Goal: Task Accomplishment & Management: Manage account settings

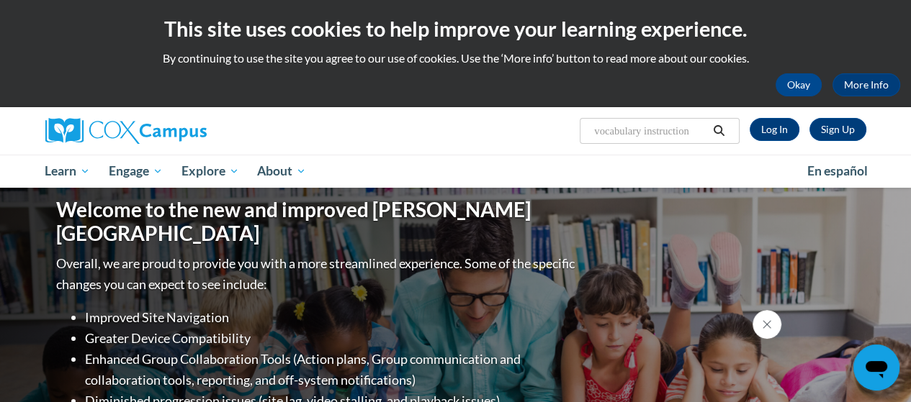
type input "vocabulary instruction"
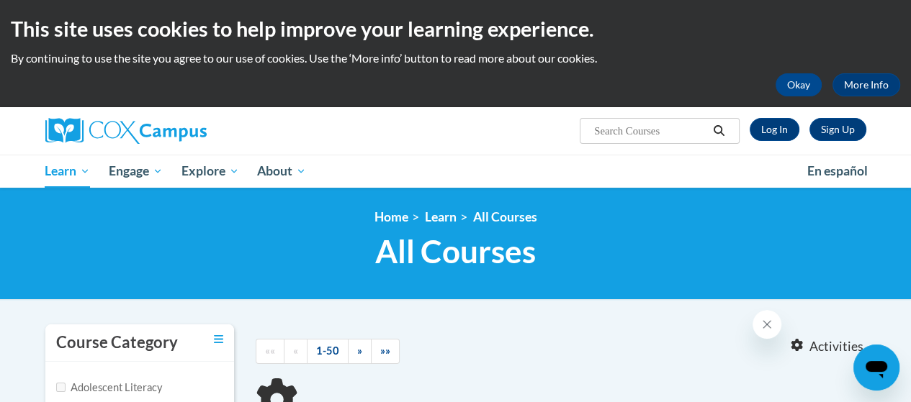
type input "vocabulary instruction"
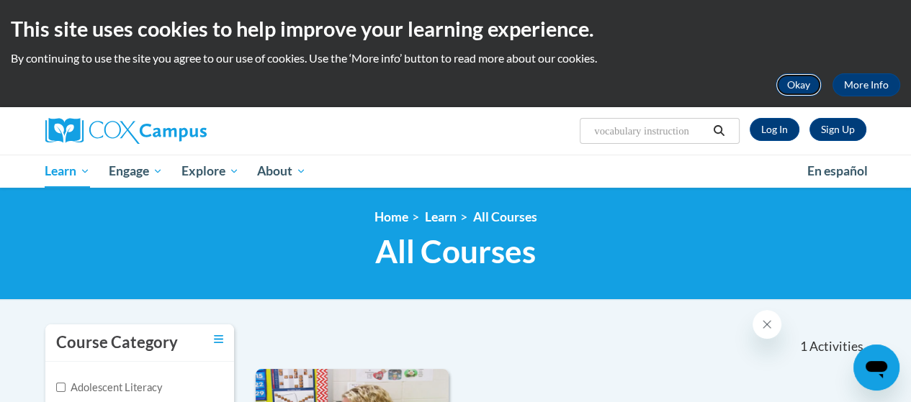
click at [806, 86] on button "Okay" at bounding box center [798, 84] width 46 height 23
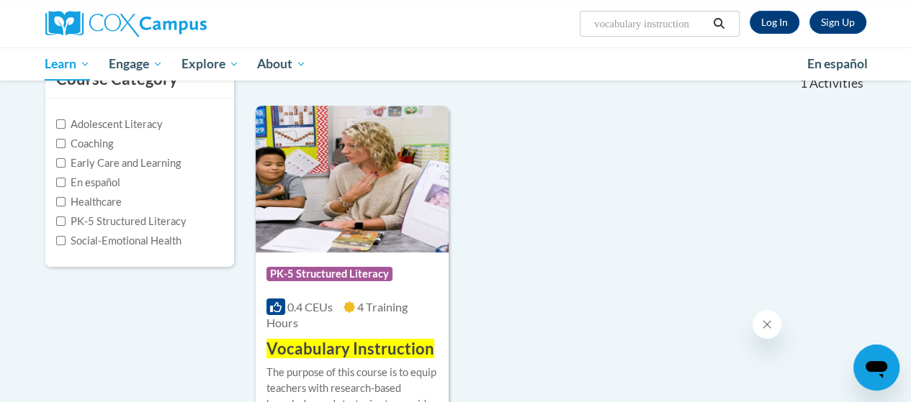
scroll to position [216, 0]
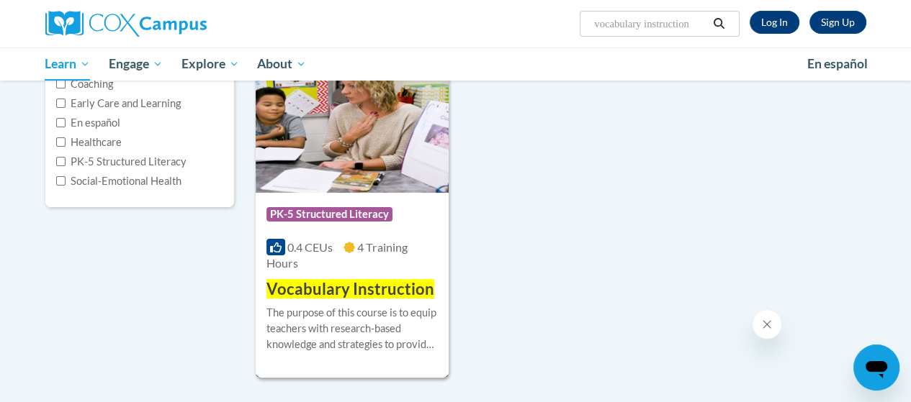
click at [326, 295] on span "Vocabulary Instruction" at bounding box center [350, 288] width 168 height 19
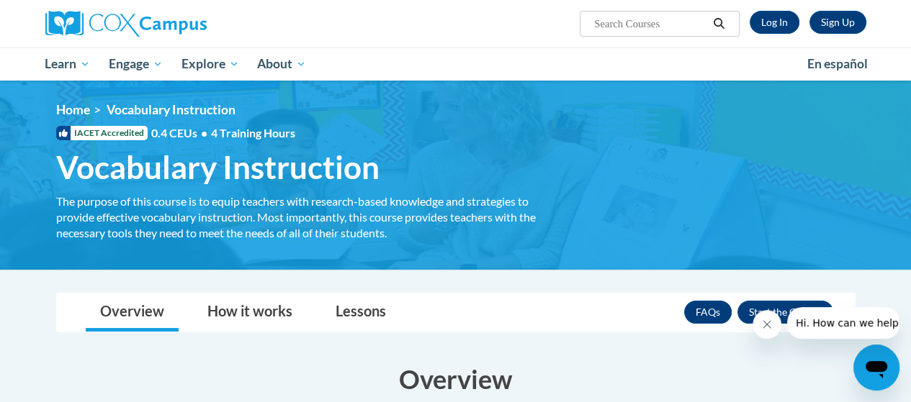
click at [770, 325] on icon "Close message from company" at bounding box center [767, 325] width 12 height 12
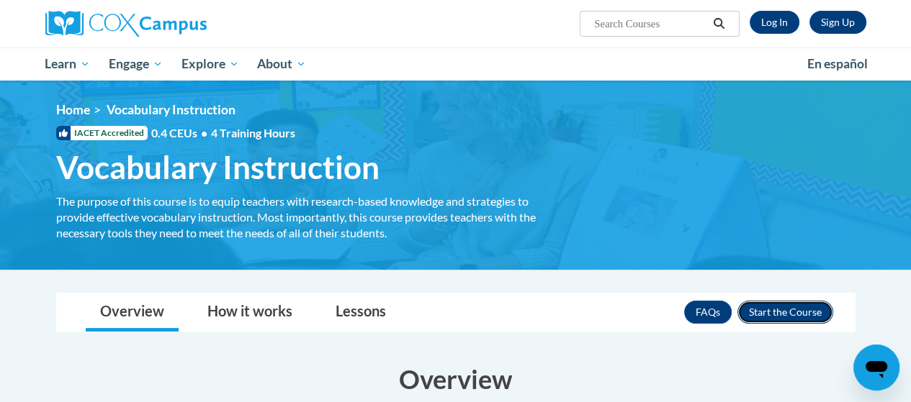
click at [769, 313] on button "Enroll" at bounding box center [785, 312] width 96 height 23
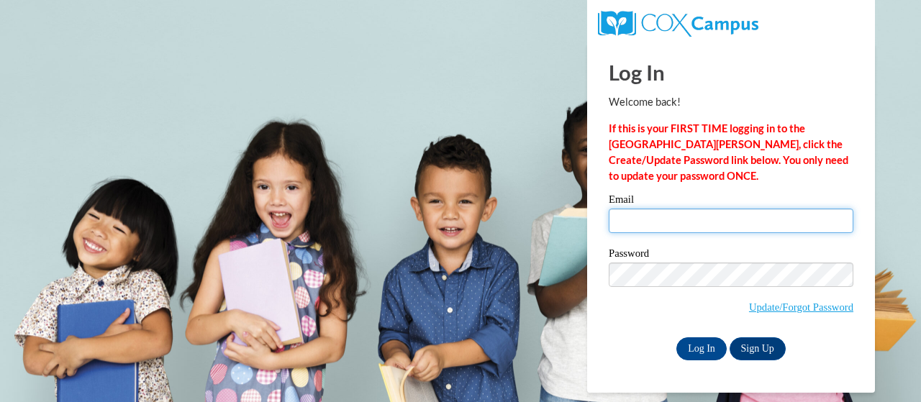
click at [638, 217] on input "Email" at bounding box center [731, 221] width 245 height 24
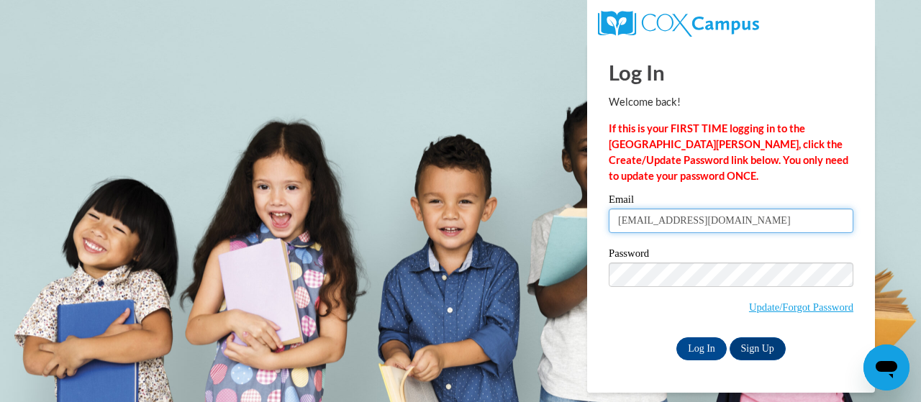
type input "salzsiek@w-csd.org"
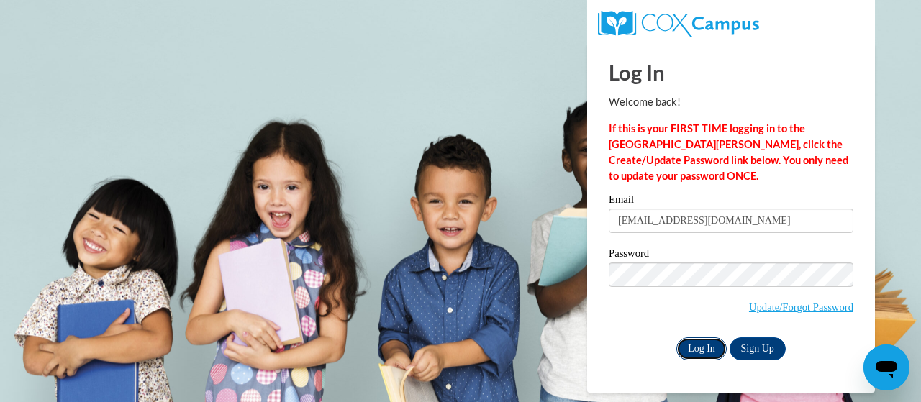
click at [702, 351] on input "Log In" at bounding box center [702, 349] width 50 height 23
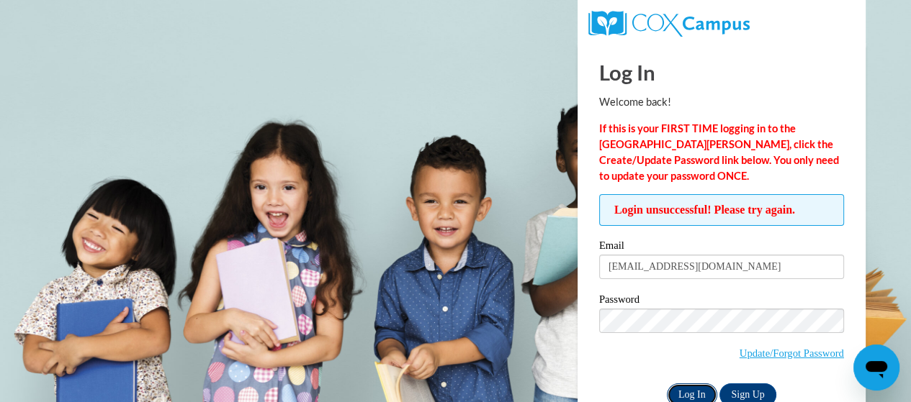
click at [696, 387] on input "Log In" at bounding box center [692, 395] width 50 height 23
click at [744, 391] on link "Sign Up" at bounding box center [747, 395] width 56 height 23
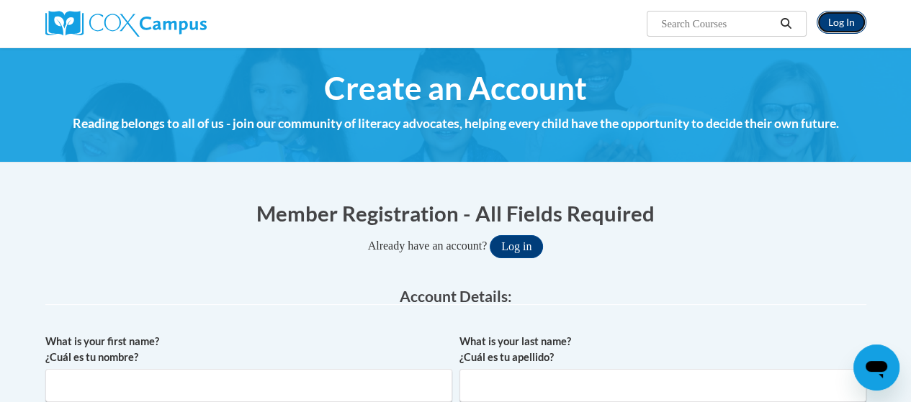
click at [831, 18] on link "Log In" at bounding box center [841, 22] width 50 height 23
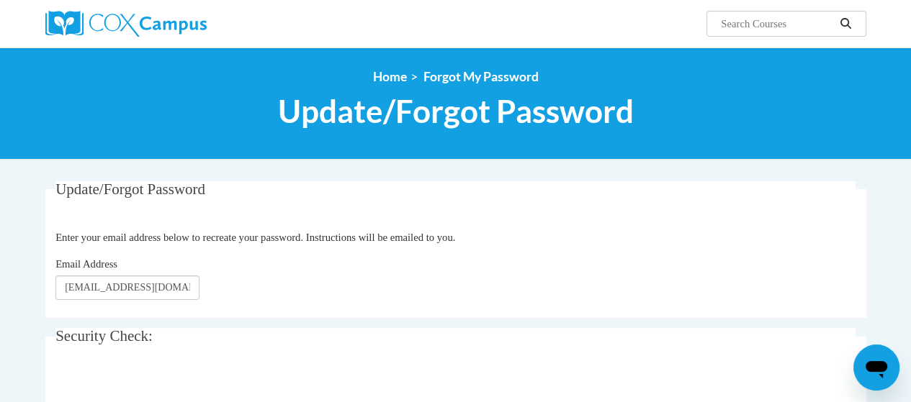
type input "[EMAIL_ADDRESS][DOMAIN_NAME]"
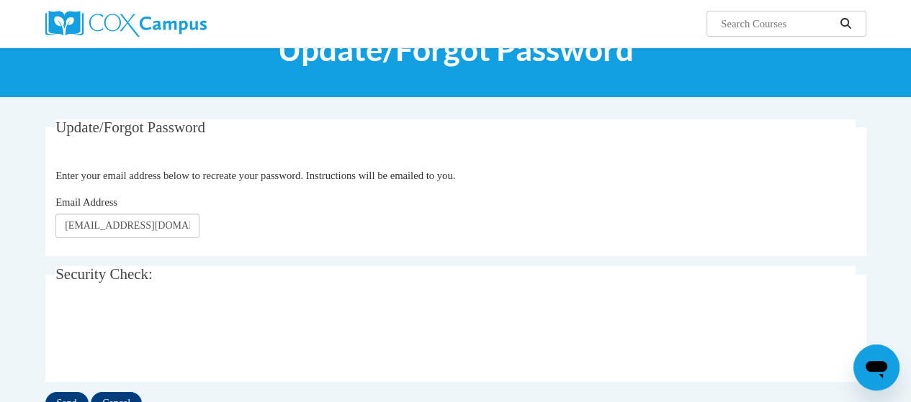
scroll to position [219, 0]
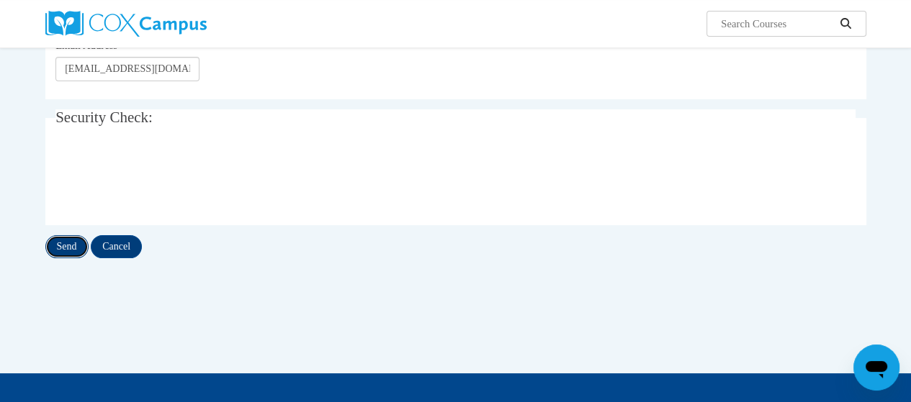
click at [73, 249] on input "Send" at bounding box center [66, 246] width 43 height 23
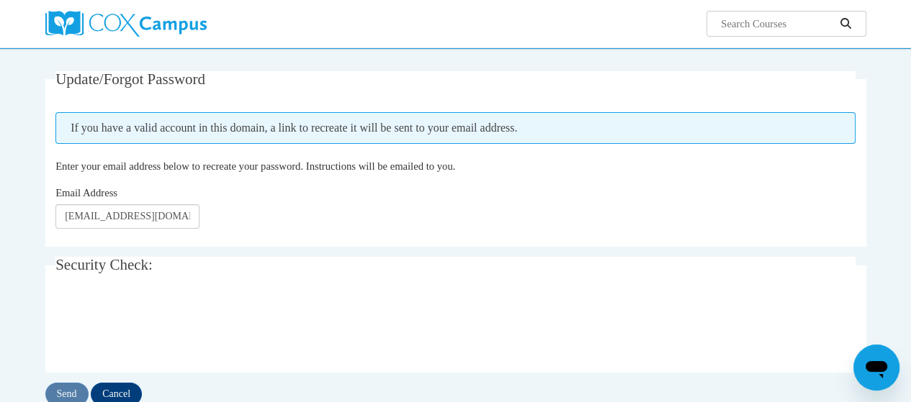
scroll to position [144, 0]
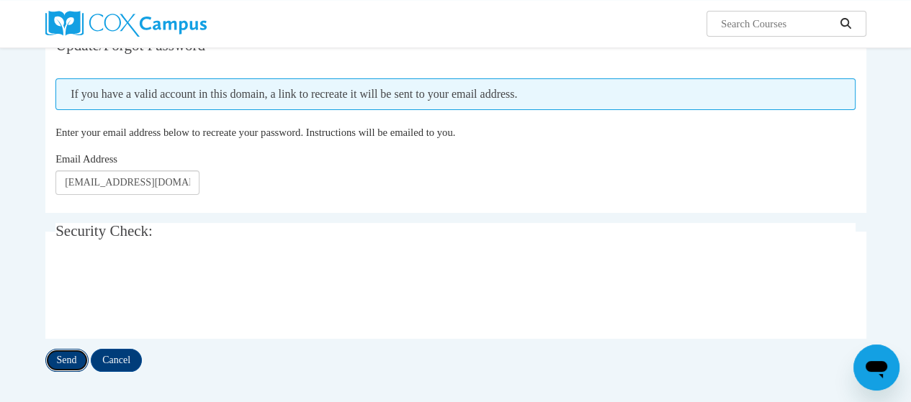
click at [72, 360] on input "Send" at bounding box center [66, 360] width 43 height 23
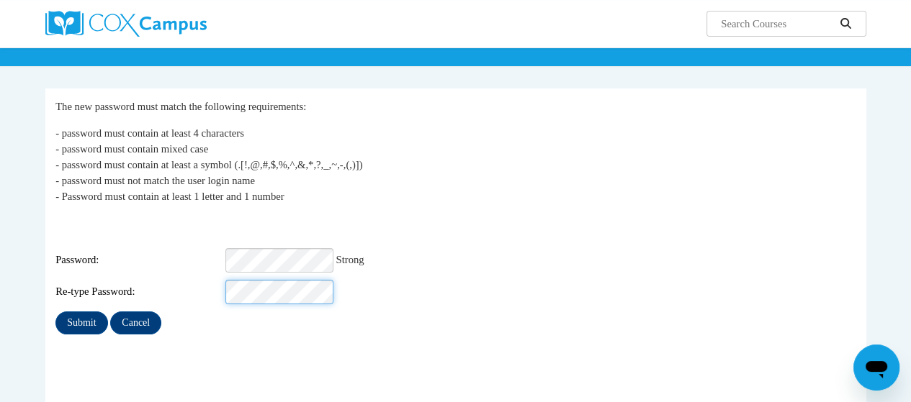
scroll to position [144, 0]
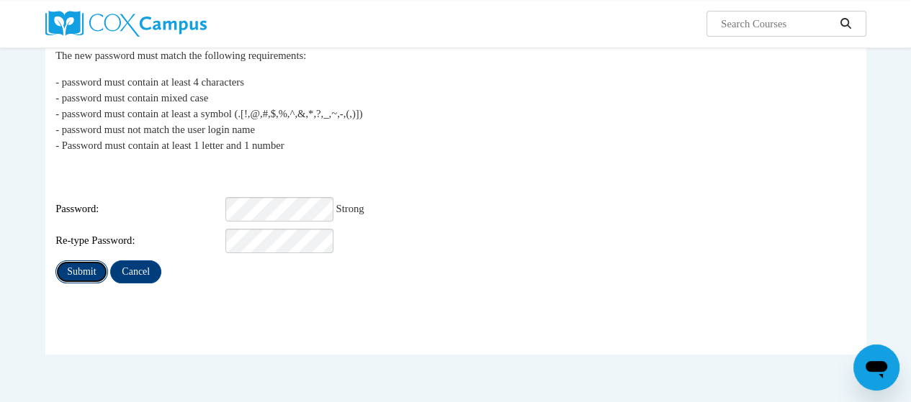
click at [87, 263] on input "Submit" at bounding box center [81, 272] width 52 height 23
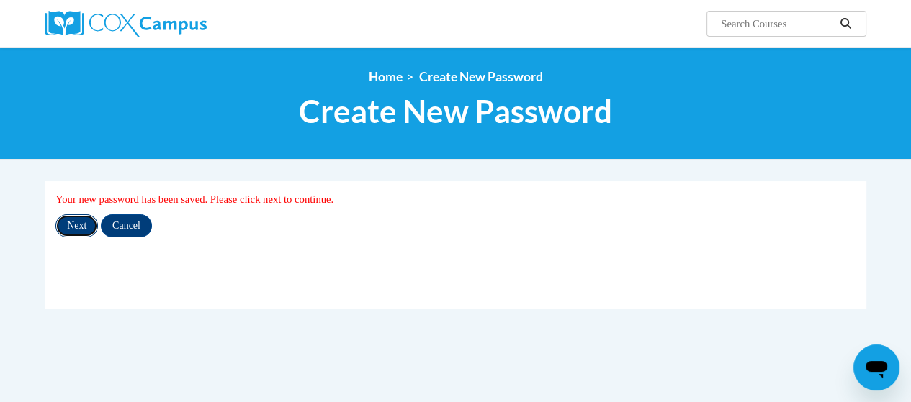
click at [76, 222] on input "Next" at bounding box center [76, 226] width 42 height 23
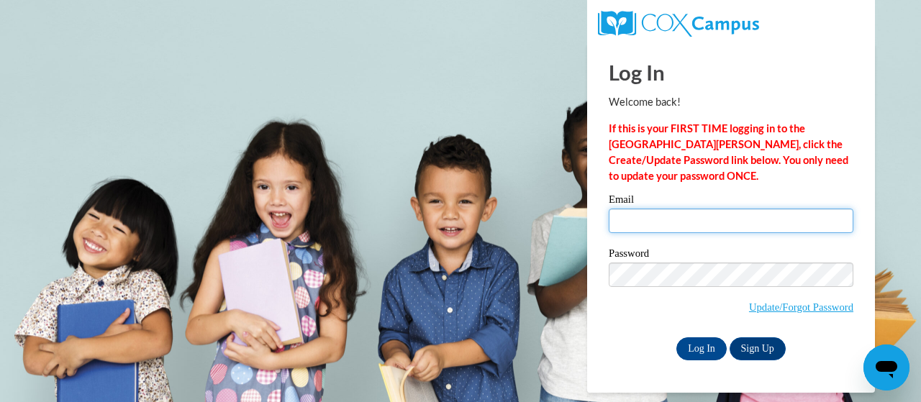
click at [639, 218] on input "Email" at bounding box center [731, 221] width 245 height 24
type input "[EMAIL_ADDRESS][DOMAIN_NAME]"
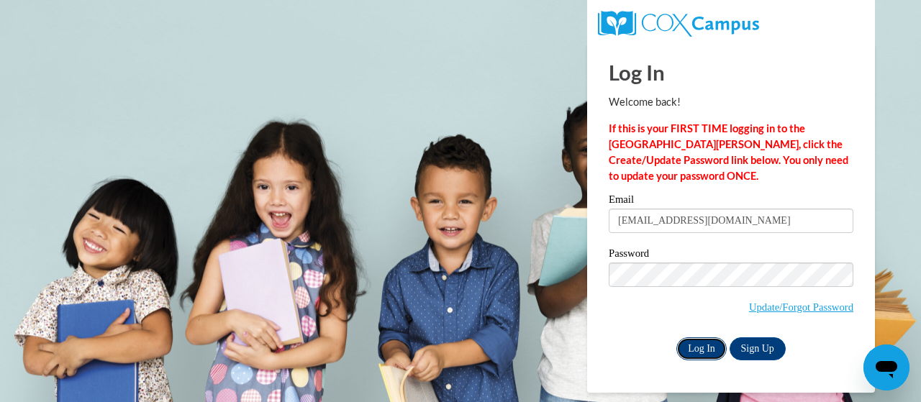
click at [693, 348] on input "Log In" at bounding box center [702, 349] width 50 height 23
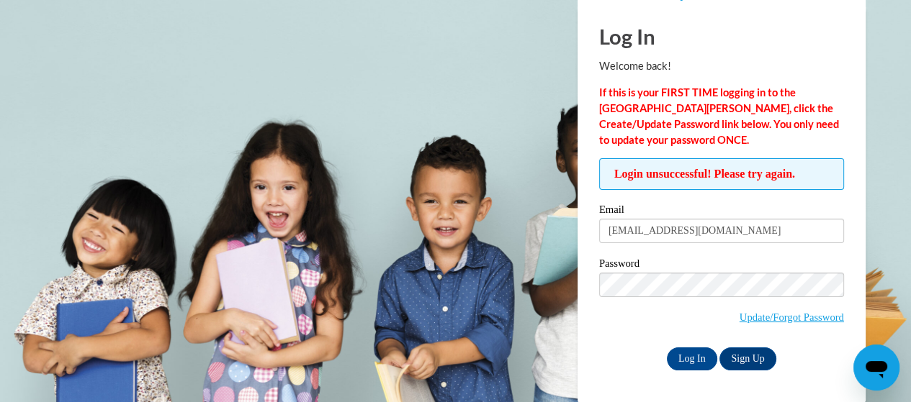
click at [868, 367] on icon "Open messaging window" at bounding box center [876, 369] width 22 height 17
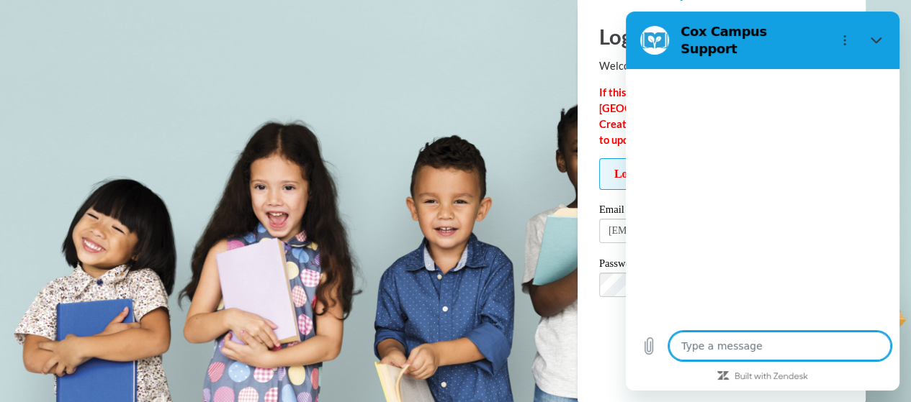
type textarea "x"
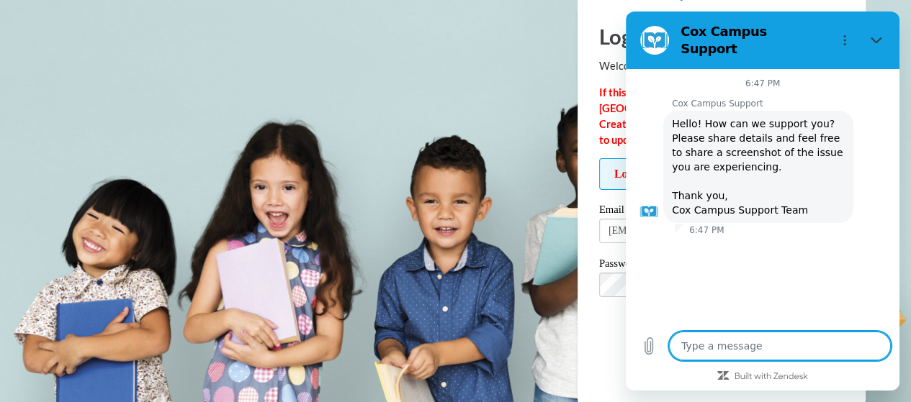
type textarea "I"
type textarea "x"
type textarea "I"
type textarea "x"
type textarea "I c"
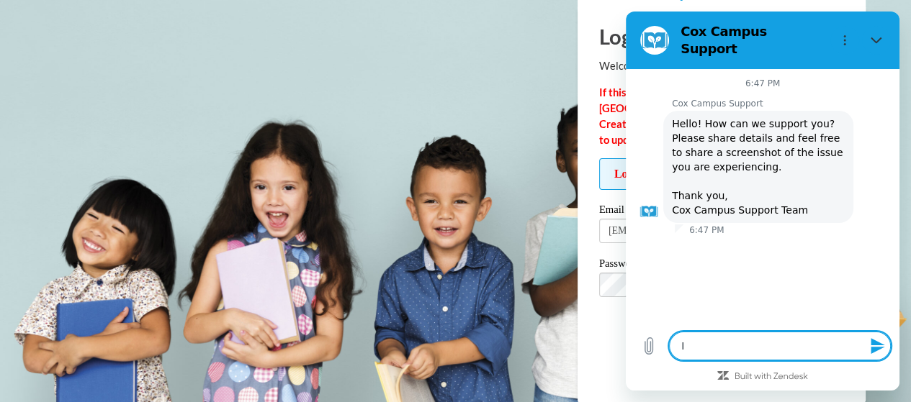
type textarea "x"
type textarea "I cr"
type textarea "x"
type textarea "I cre"
type textarea "x"
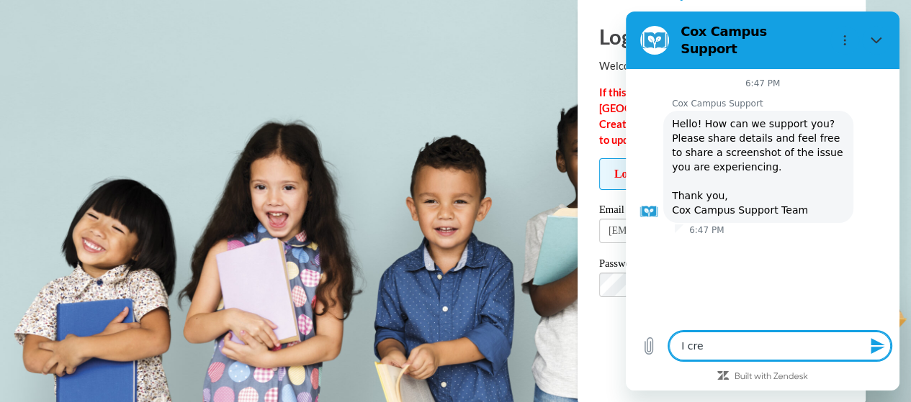
type textarea "I crea"
type textarea "x"
type textarea "I creat"
type textarea "x"
type textarea "I create"
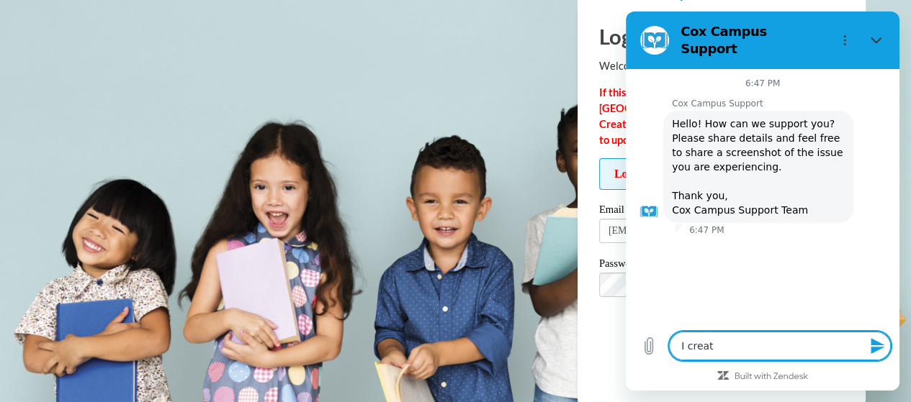
type textarea "x"
type textarea "I create"
type textarea "x"
type textarea "I create a"
type textarea "x"
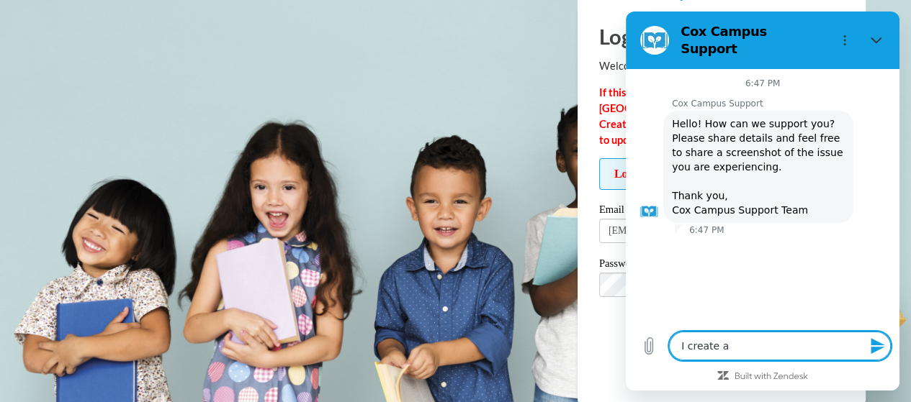
type textarea "I create a"
type textarea "x"
type textarea "I create a n"
type textarea "x"
type textarea "I create a ne"
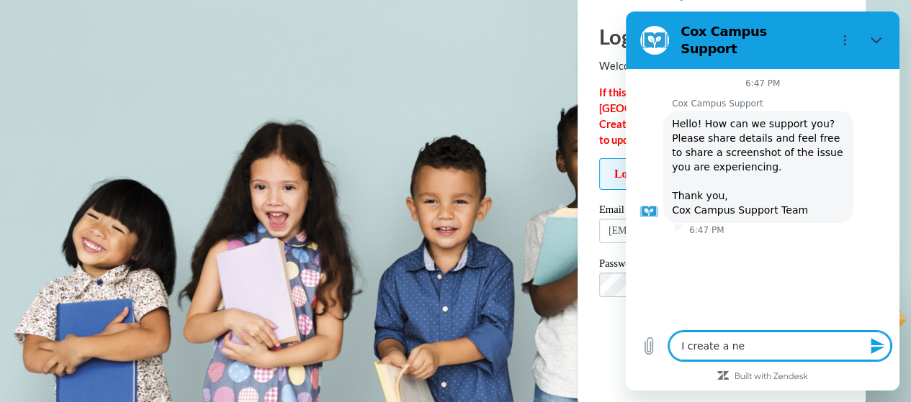
type textarea "x"
type textarea "I create a new"
type textarea "x"
type textarea "I create a new"
type textarea "x"
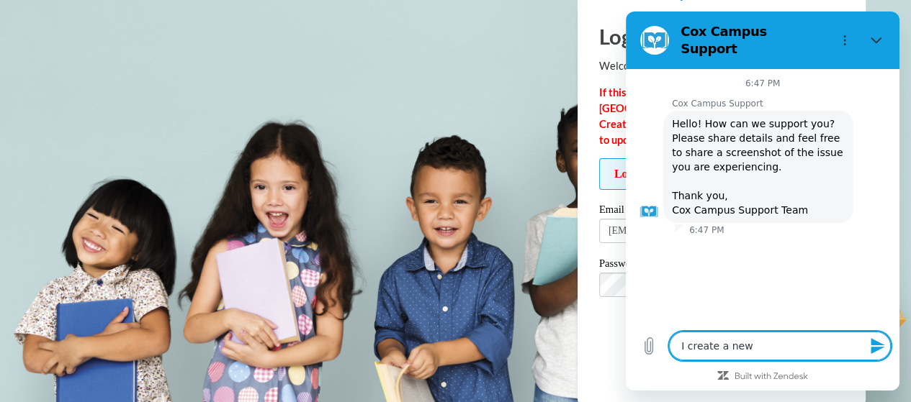
type textarea "I create a new p"
type textarea "x"
type textarea "I create a new pa"
type textarea "x"
type textarea "I create a new pas"
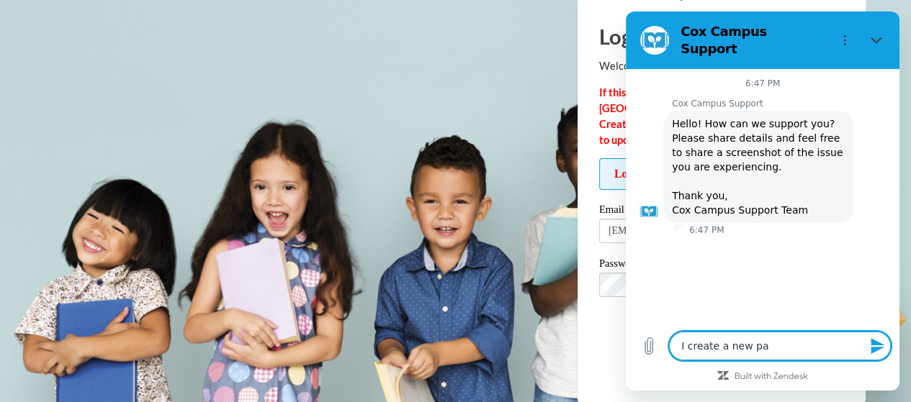
type textarea "x"
type textarea "I create a new pass"
type textarea "x"
type textarea "I create a new passw"
type textarea "x"
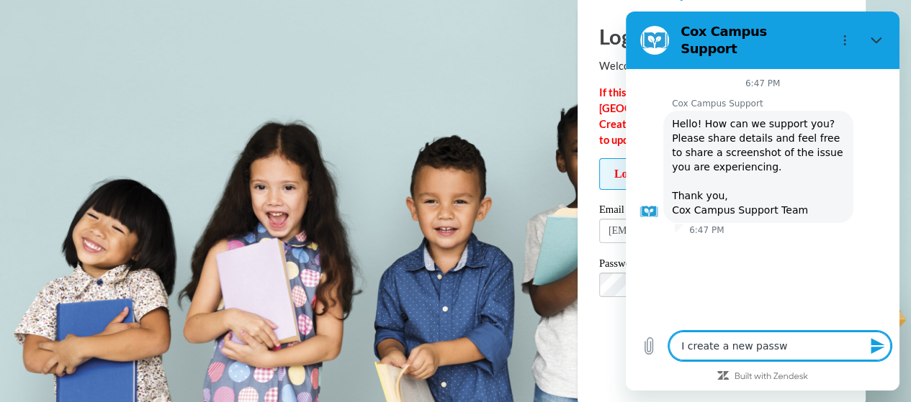
type textarea "I create a new passwo"
type textarea "x"
type textarea "I create a new passwor"
type textarea "x"
type textarea "I create a new password"
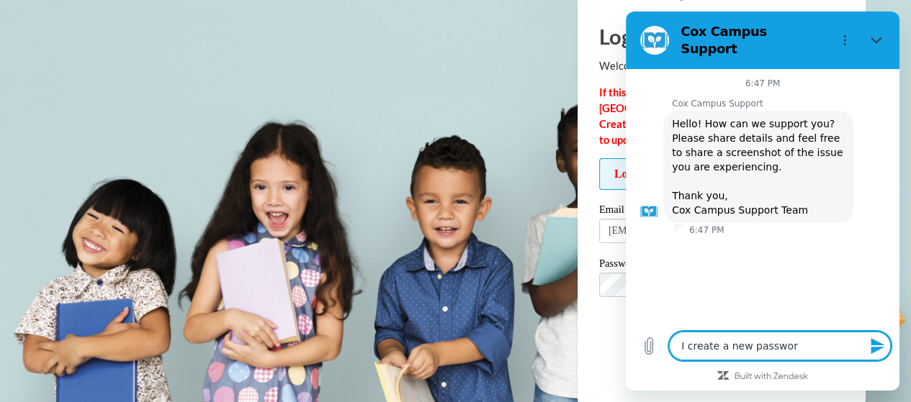
type textarea "x"
type textarea "I create a new password"
type textarea "x"
type textarea "I create a new password i"
type textarea "x"
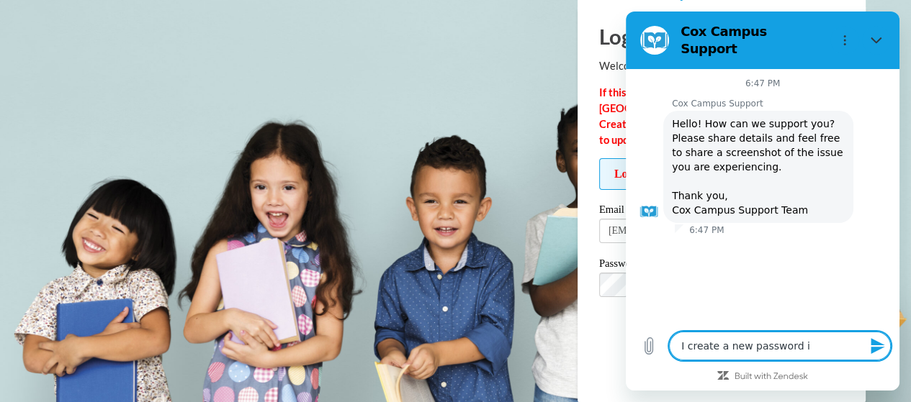
type textarea "I create a new password it"
type textarea "x"
type textarea "I create a new password it"
type textarea "x"
type textarea "I create a new password it s"
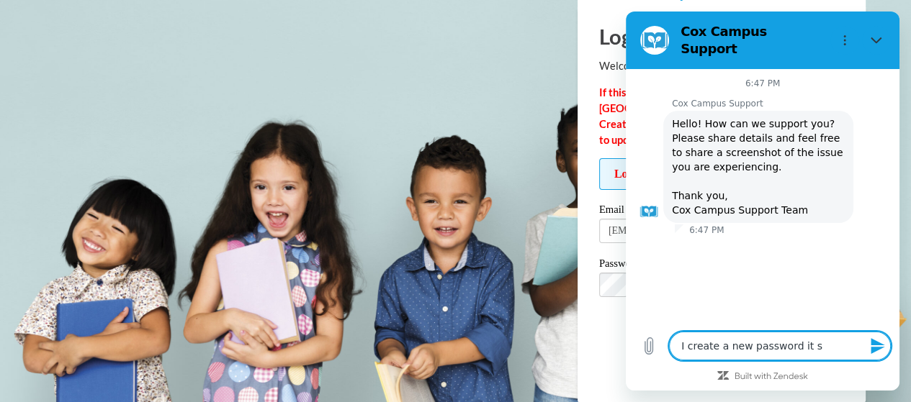
type textarea "x"
type textarea "I create a new password it sa"
type textarea "x"
type textarea "I create a new password it say"
type textarea "x"
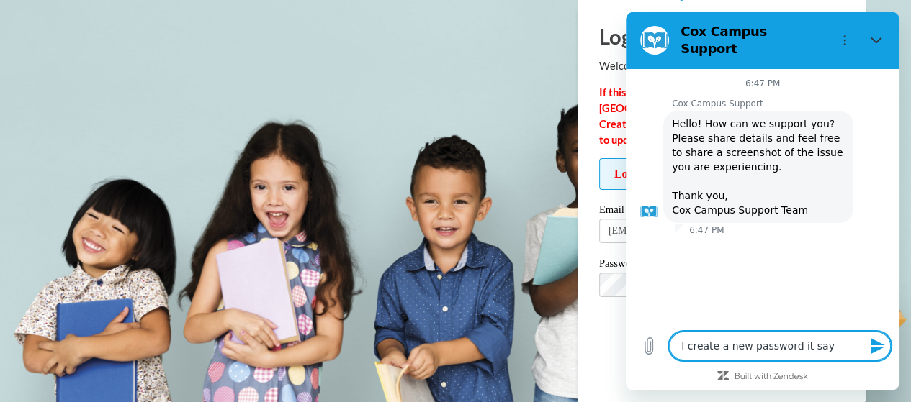
type textarea "I create a new password it says"
type textarea "x"
type textarea "I create a new password it says"
type textarea "x"
type textarea "I create a new password it says i"
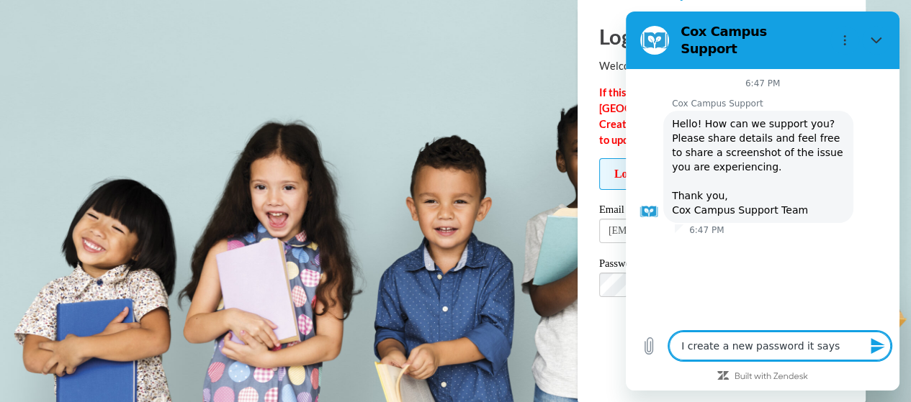
type textarea "x"
type textarea "I create a new password it says it"
type textarea "x"
type textarea "I create a new password it says it"
type textarea "x"
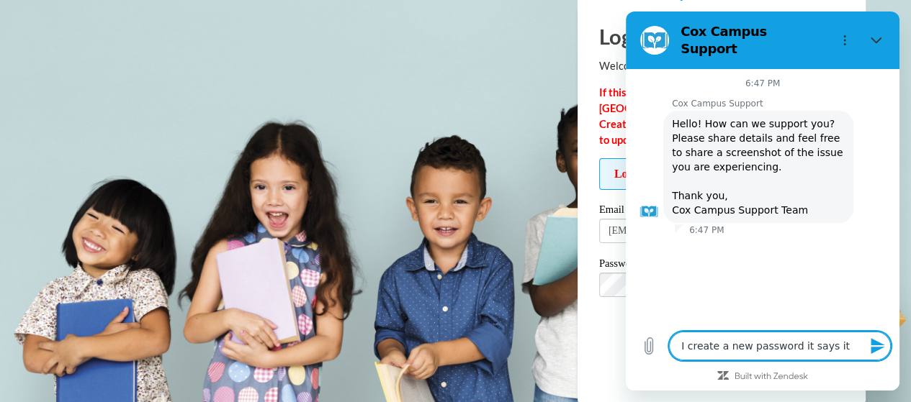
type textarea "I create a new password it says it i"
type textarea "x"
type textarea "I create a new password it says it is"
type textarea "x"
type textarea "I create a new password it says it is"
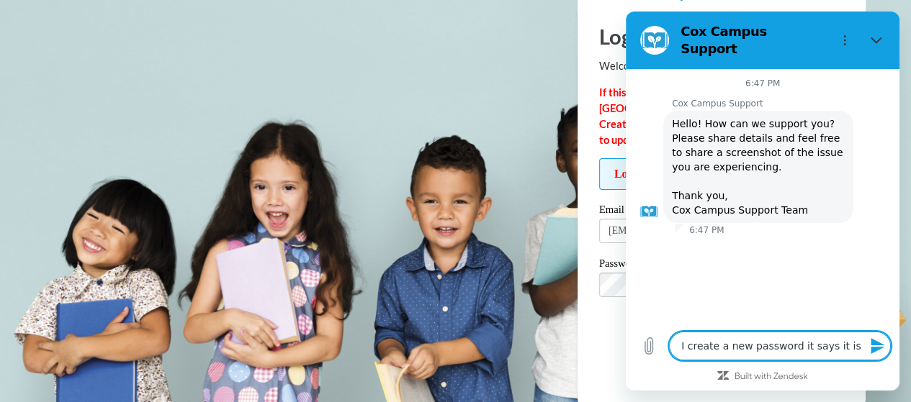
type textarea "x"
type textarea "I create a new password it says it is s"
type textarea "x"
type textarea "I create a new password it says it is su"
type textarea "x"
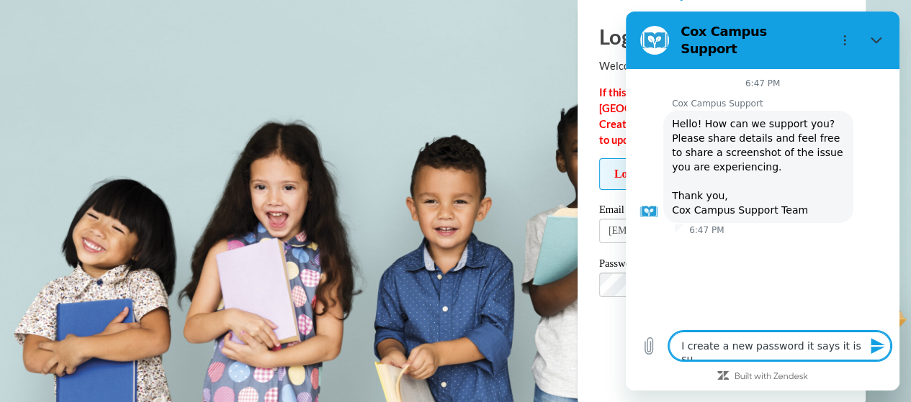
type textarea "I create a new password it says it is suc"
type textarea "x"
type textarea "I create a new password it says it is succ"
type textarea "x"
type textarea "I create a new password it says it is succe"
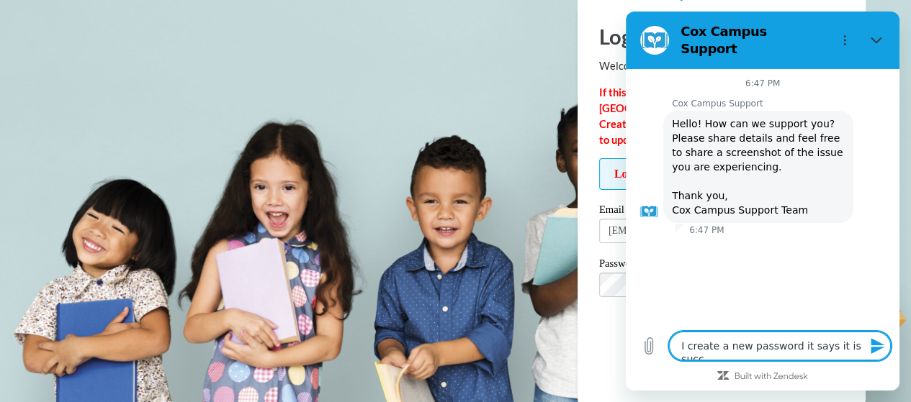
type textarea "x"
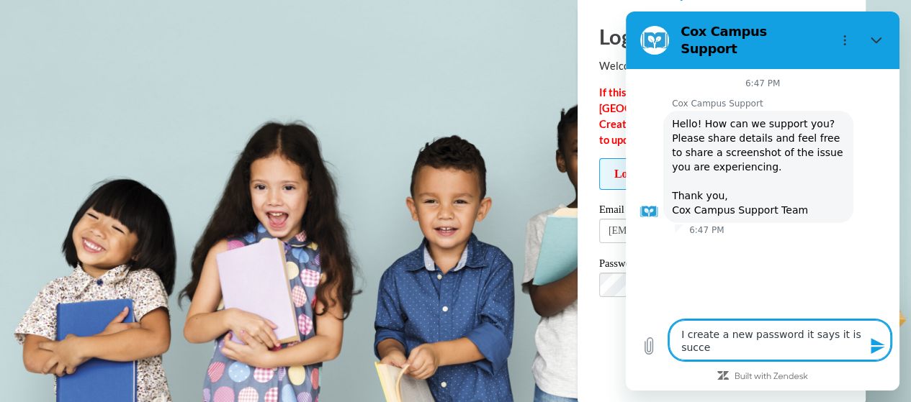
type textarea "I create a new password it says it is succes"
type textarea "x"
type textarea "I create a new password it says it is success"
type textarea "x"
type textarea "I create a new password it says it is successf"
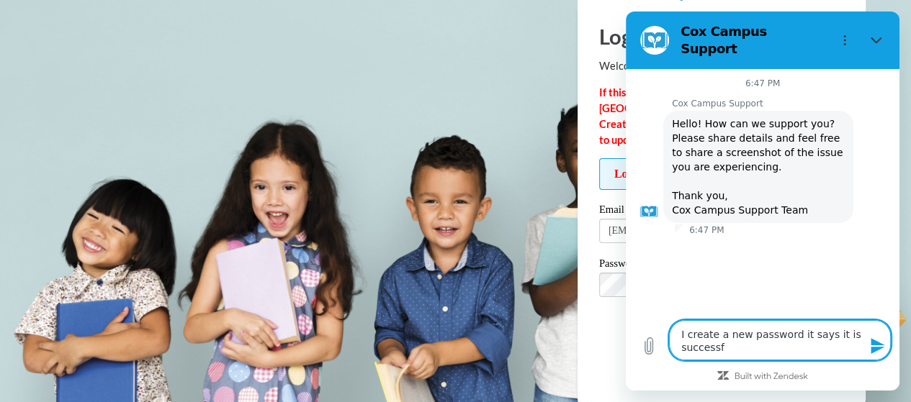
type textarea "x"
type textarea "I create a new password it says it is successfu"
type textarea "x"
type textarea "I create a new password it says it is successful"
type textarea "x"
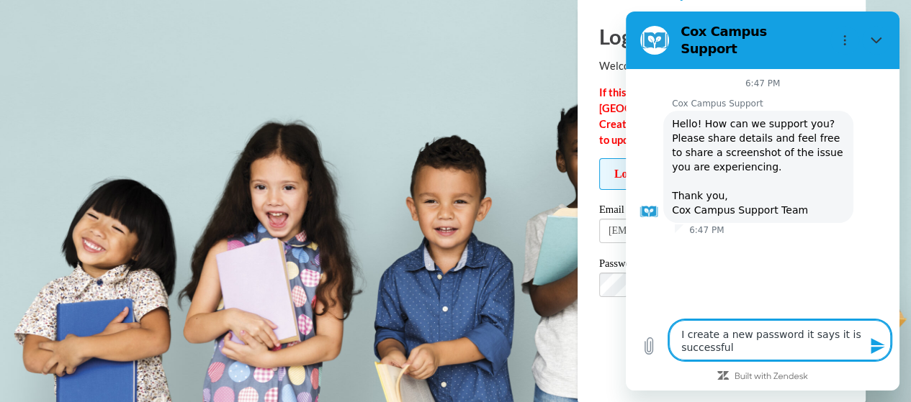
type textarea "I create a new password it says it is successful"
type textarea "x"
type textarea "I create a new password it says it is successful b"
type textarea "x"
type textarea "I create a new password it says it is successful bu"
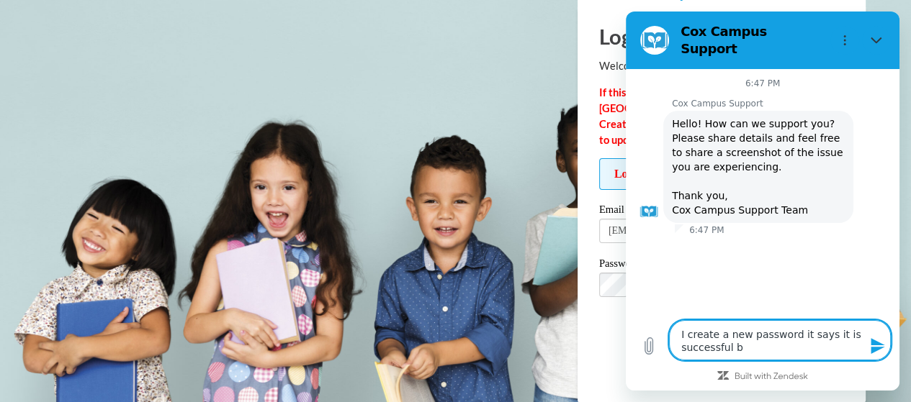
type textarea "x"
type textarea "I create a new password it says it is successful but"
type textarea "x"
type textarea "I create a new password it says it is successful but"
type textarea "x"
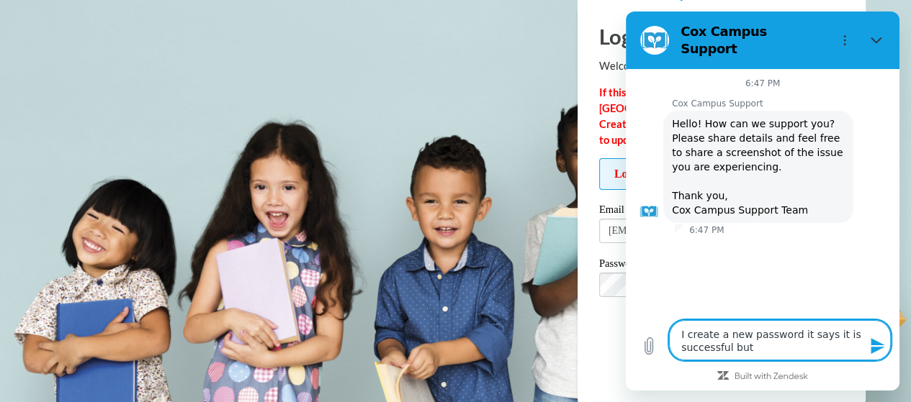
type textarea "I create a new password it says it is successful but w"
type textarea "x"
type textarea "I create a new password it says it is successful but wo"
type textarea "x"
type textarea "I create a new password it says it is successful but won"
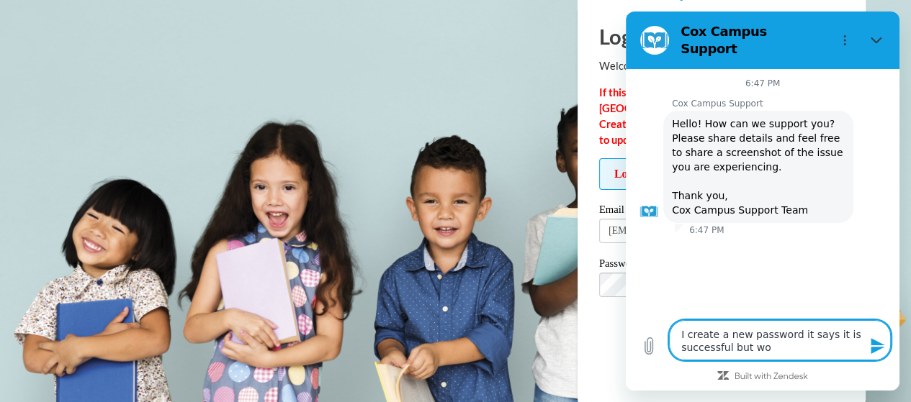
type textarea "x"
type textarea "I create a new password it says it is successful but won'"
type textarea "x"
type textarea "I create a new password it says it is successful but won't"
type textarea "x"
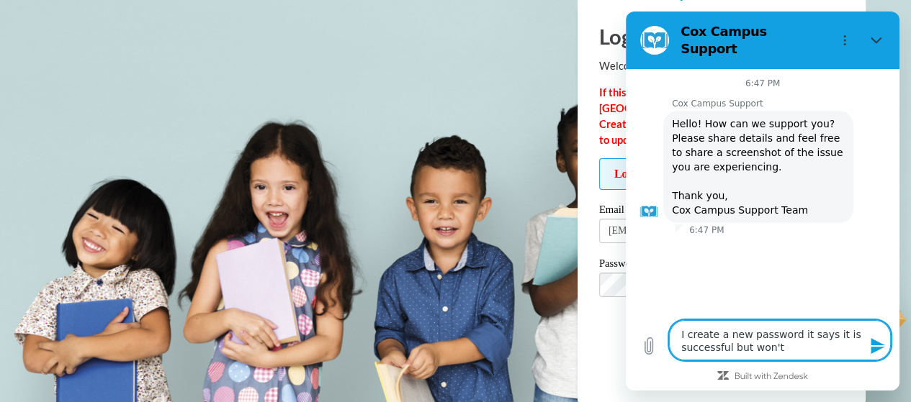
type textarea "I create a new password it says it is successful but won't"
type textarea "x"
type textarea "I create a new password it says it is successful but won't l"
type textarea "x"
type textarea "I create a new password it says it is successful but won't le"
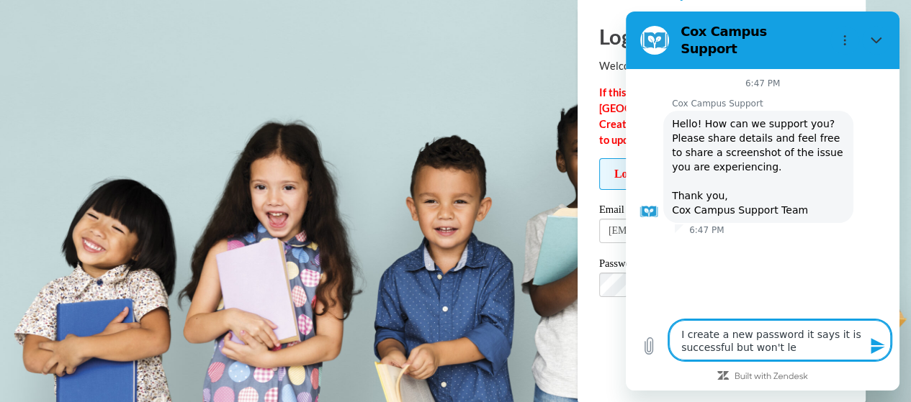
type textarea "x"
type textarea "I create a new password it says it is successful but won't let"
type textarea "x"
type textarea "I create a new password it says it is successful but won't let"
type textarea "x"
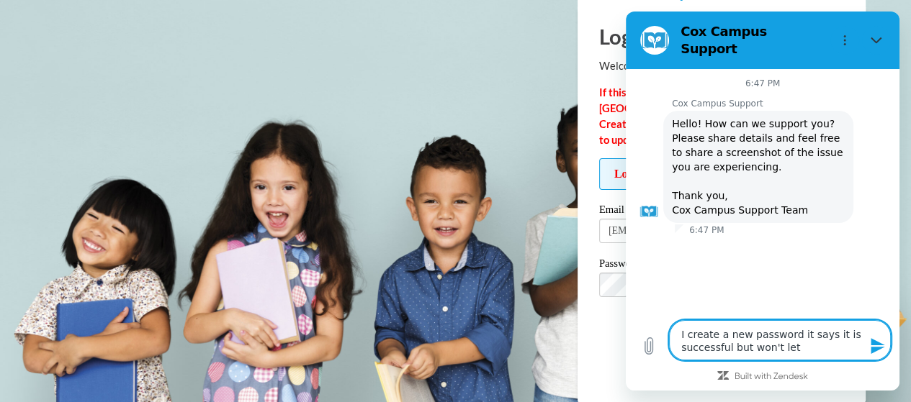
type textarea "I create a new password it says it is successful but won't let m"
type textarea "x"
type textarea "I create a new password it says it is successful but won't let me"
type textarea "x"
type textarea "I create a new password it says it is successful but won't let me"
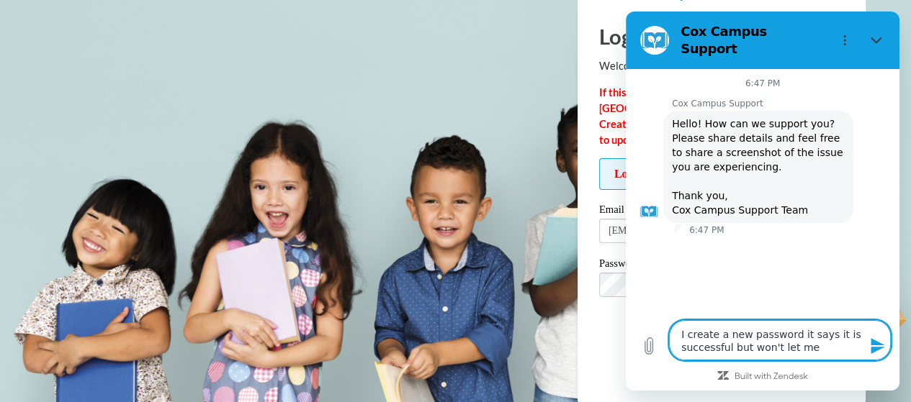
type textarea "x"
type textarea "I create a new password it says it is successful but won't let me i"
type textarea "x"
type textarea "I create a new password it says it is successful but won't let me in"
type textarea "x"
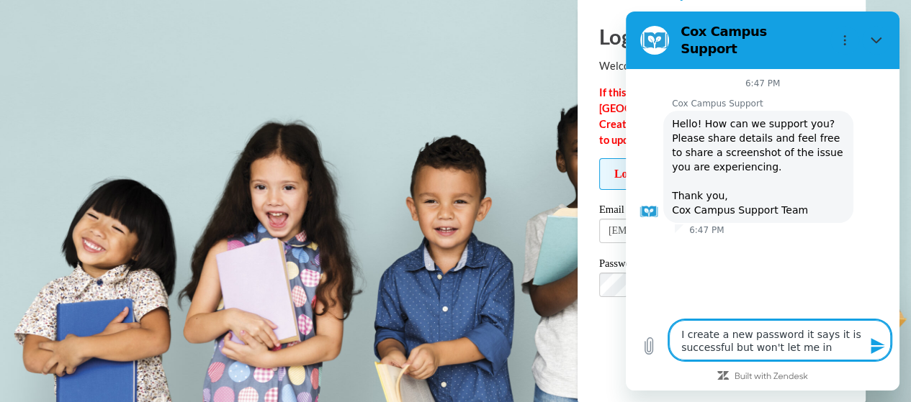
type textarea "I create a new password it says it is successful but won't let me in"
type textarea "x"
type textarea "I create a new password it says it is successful but won't let me in -"
type textarea "x"
type textarea "I create a new password it says it is successful but won't let me in -"
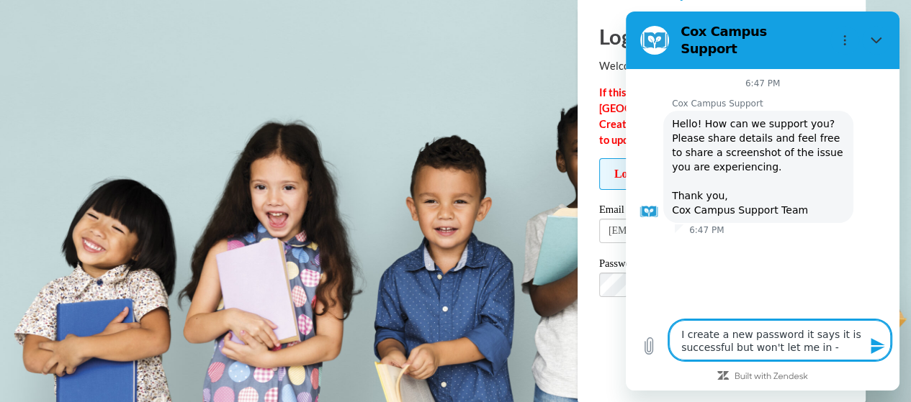
type textarea "x"
type textarea "I create a new password it says it is successful but won't let me in - i"
type textarea "x"
type textarea "I create a new password it says it is successful but won't let me in -"
type textarea "x"
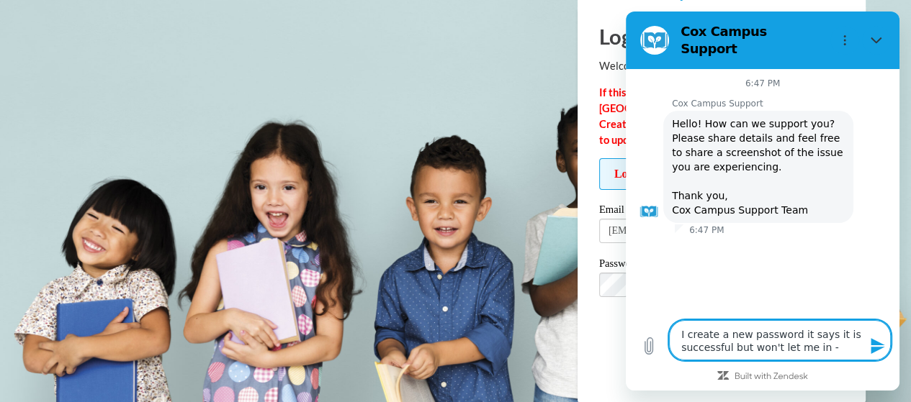
type textarea "I create a new password it says it is successful but won't let me in - I"
type textarea "x"
type textarea "I create a new password it says it is successful but won't let me in - I"
type textarea "x"
type textarea "I create a new password it says it is successful but won't let me in - I a"
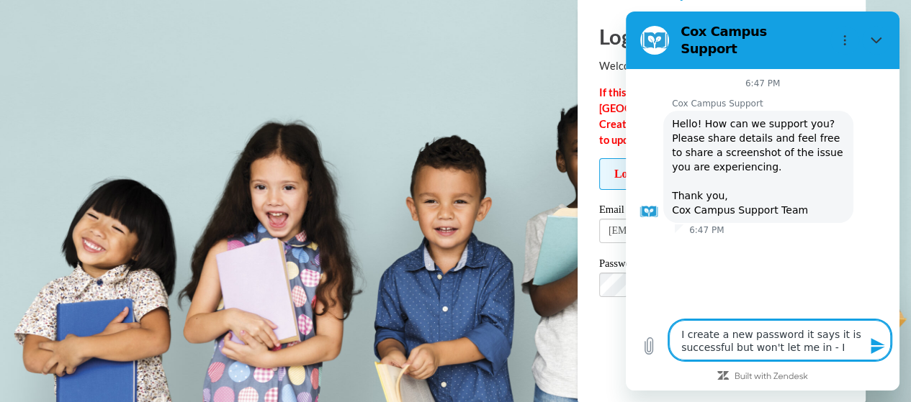
type textarea "x"
type textarea "I create a new password it says it is successful but won't let me in - I am"
type textarea "x"
type textarea "I create a new password it says it is successful but won't let me in - I am"
type textarea "x"
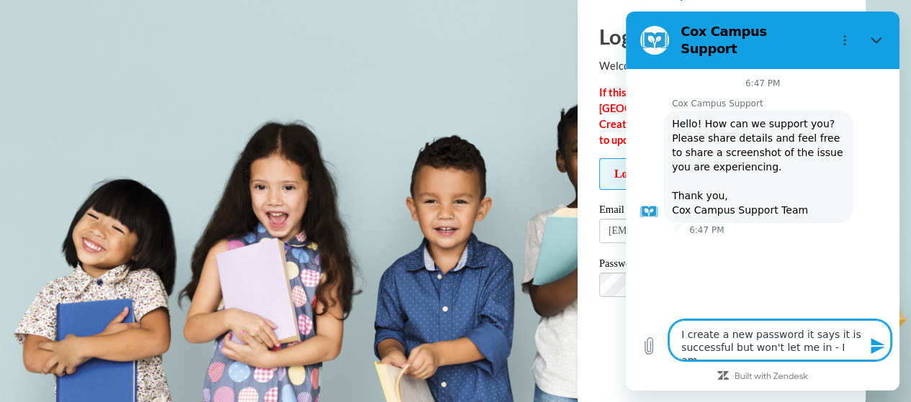
type textarea "I create a new password it says it is successful but won't let me in - I am K"
type textarea "x"
type textarea "I create a new password it says it is successful but won't let me in - I am Ka"
type textarea "x"
type textarea "I create a new password it says it is successful but won't let me in - I am Kar"
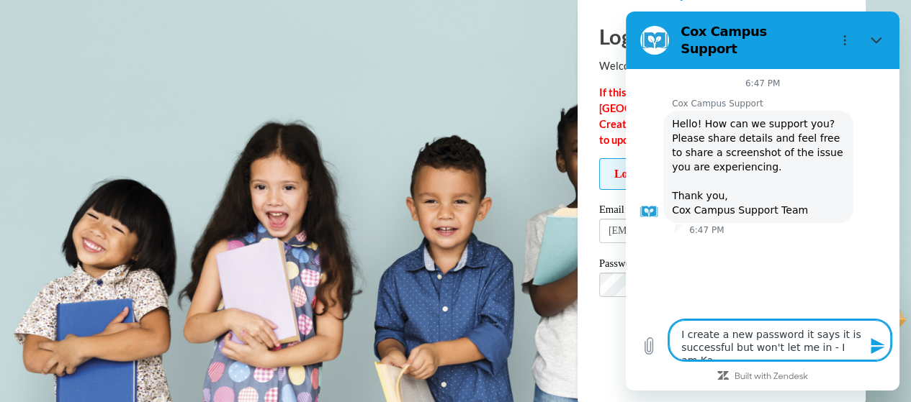
type textarea "x"
type textarea "I create a new password it says it is successful but won't let me in - I am Kari"
type textarea "x"
type textarea "I create a new password it says it is successful but won't let me in - I am Kari"
type textarea "x"
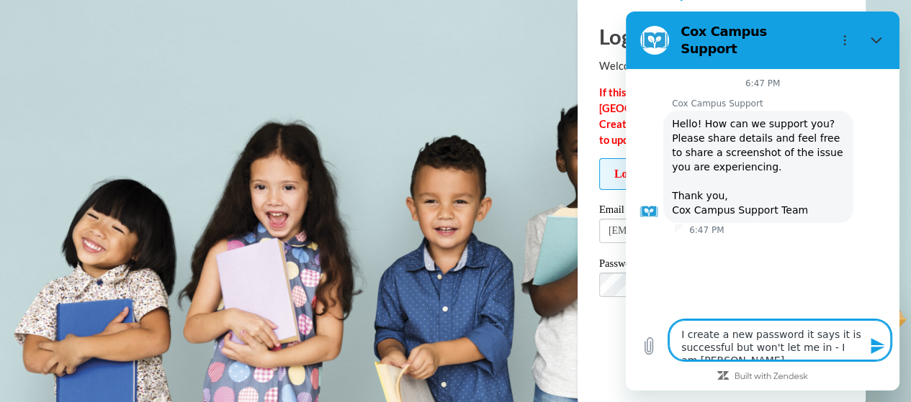
type textarea "I create a new password it says it is successful but won't let me in - I am Kar…"
type textarea "x"
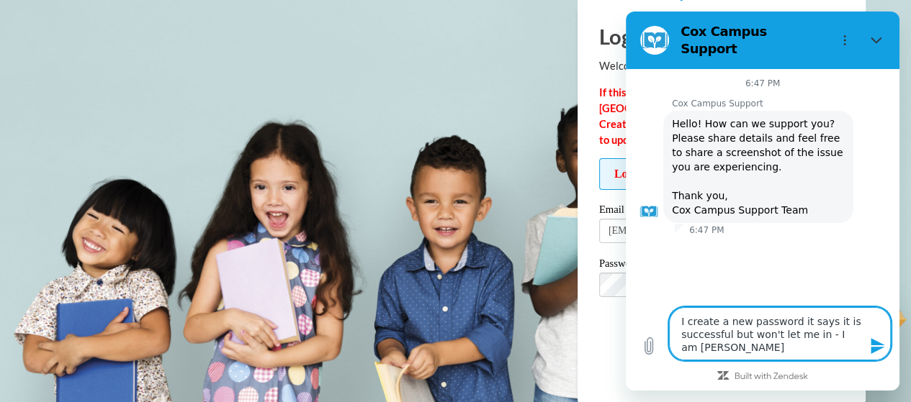
type textarea "I create a new password it says it is successful but won't let me in - I am Kar…"
type textarea "x"
type textarea "I create a new password it says it is successful but won't let me in - I am Kar…"
type textarea "x"
type textarea "I create a new password it says it is successful but won't let me in - I am Kar…"
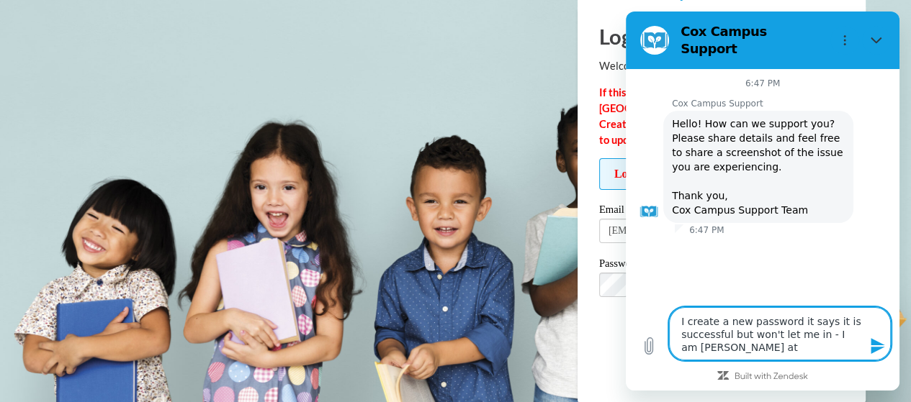
type textarea "x"
type textarea "I create a new password it says it is successful but won't let me in - I am Kar…"
type textarea "x"
type textarea "I create a new password it says it is successful but won't let me in - I am Kar…"
type textarea "x"
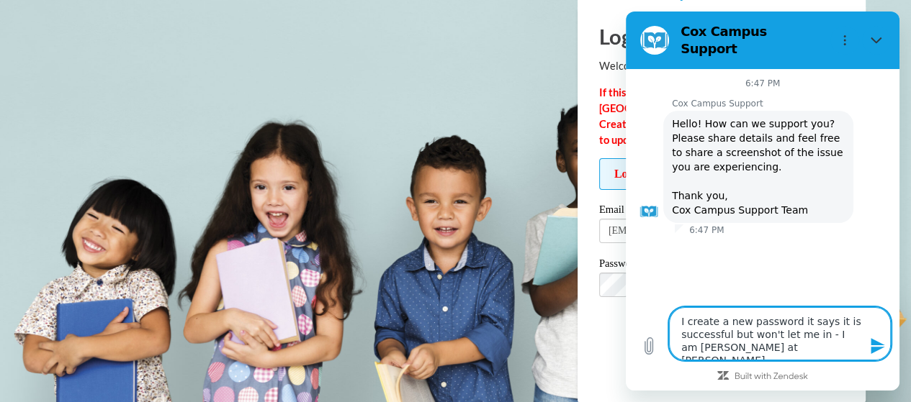
type textarea "I create a new password it says it is successful but won't let me in - I am Kar…"
type textarea "x"
type textarea "I create a new password it says it is successful but won't let me in - I am Kar…"
type textarea "x"
type textarea "I create a new password it says it is successful but won't let me in - I am Kar…"
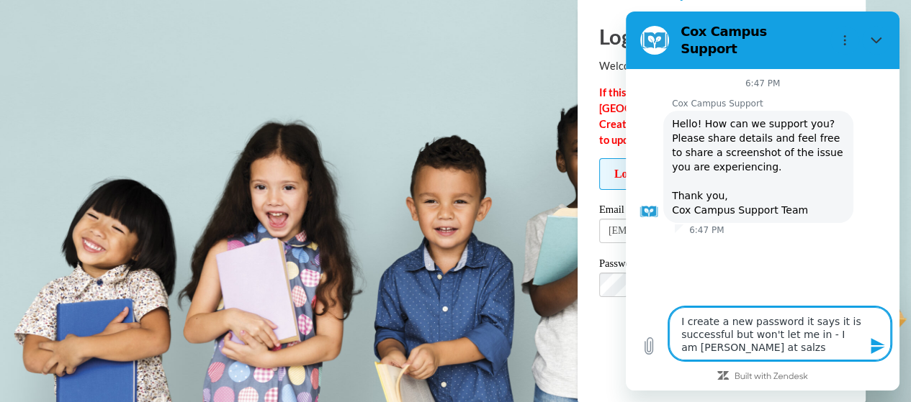
type textarea "x"
type textarea "I create a new password it says it is successful but won't let me in - I am Kar…"
type textarea "x"
type textarea "I create a new password it says it is successful but won't let me in - I am Kar…"
type textarea "x"
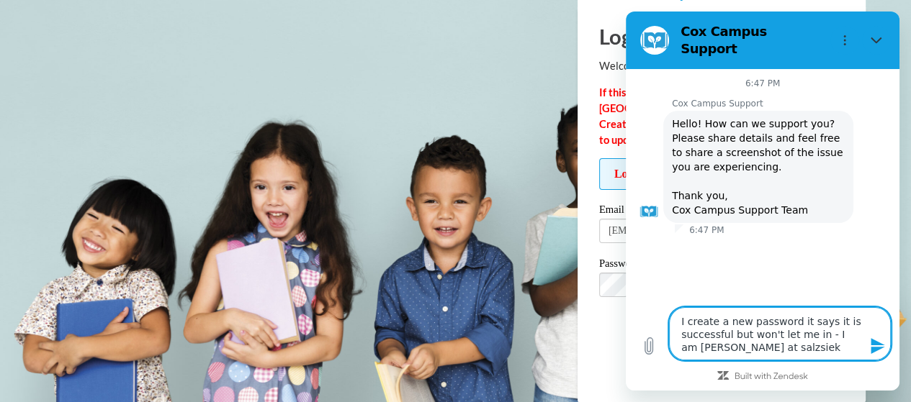
type textarea "I create a new password it says it is successful but won't let me in - I am Kar…"
type textarea "x"
type textarea "I create a new password it says it is successful but won't let me in - I am Kar…"
type textarea "x"
type textarea "I create a new password it says it is successful but won't let me in - I am Kar…"
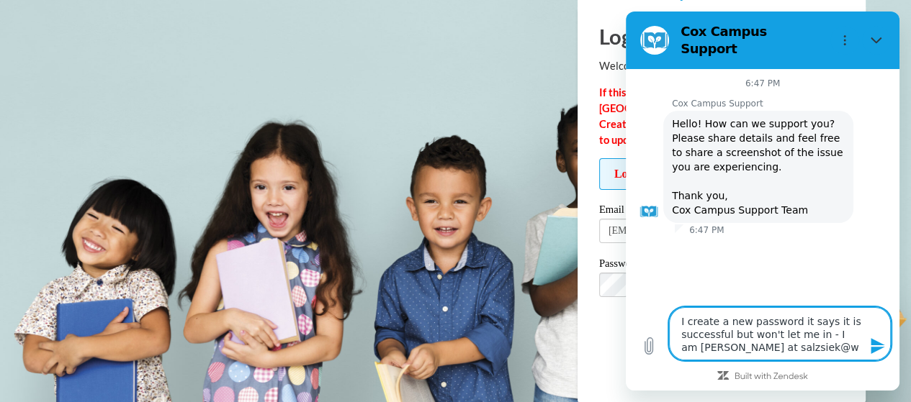
type textarea "x"
type textarea "I create a new password it says it is successful but won't let me in - I am Kar…"
type textarea "x"
type textarea "I create a new password it says it is successful but won't let me in - I am Kar…"
type textarea "x"
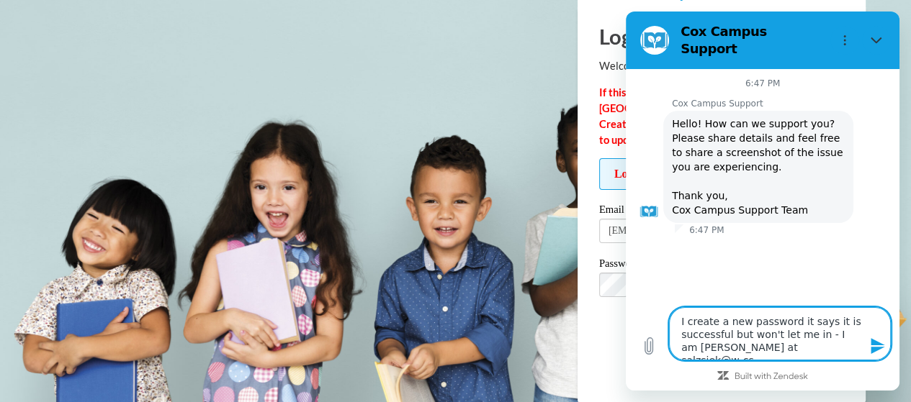
type textarea "I create a new password it says it is successful but won't let me in - I am Kar…"
click at [876, 350] on icon "Send message" at bounding box center [877, 346] width 14 height 16
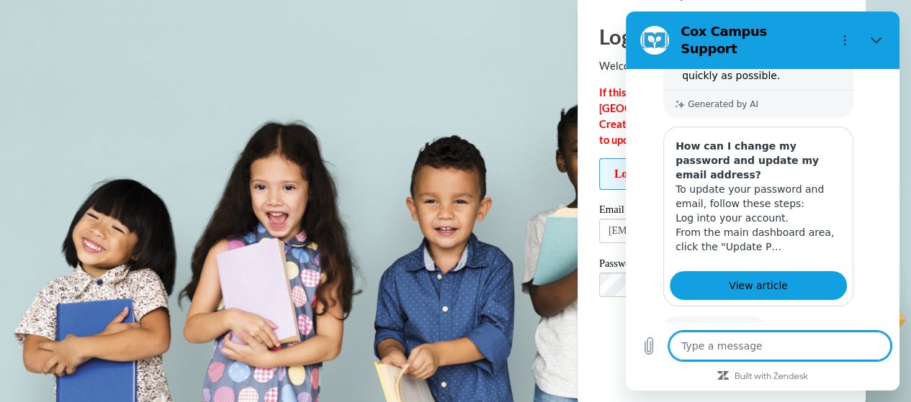
scroll to position [434, 0]
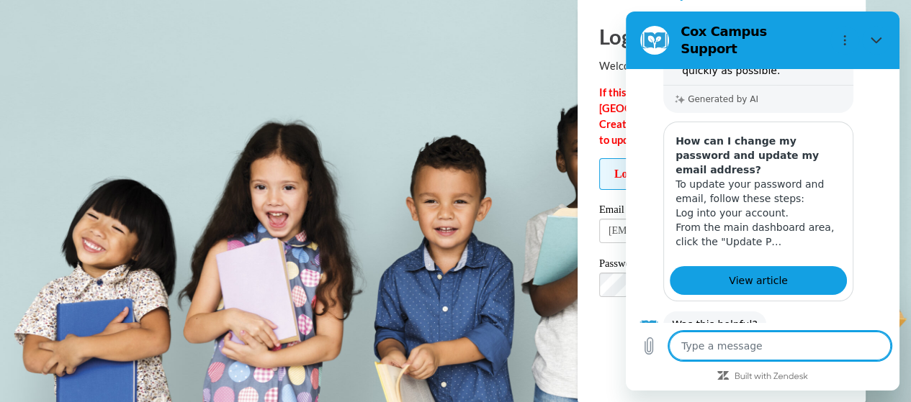
click at [860, 356] on button "No" at bounding box center [868, 369] width 39 height 27
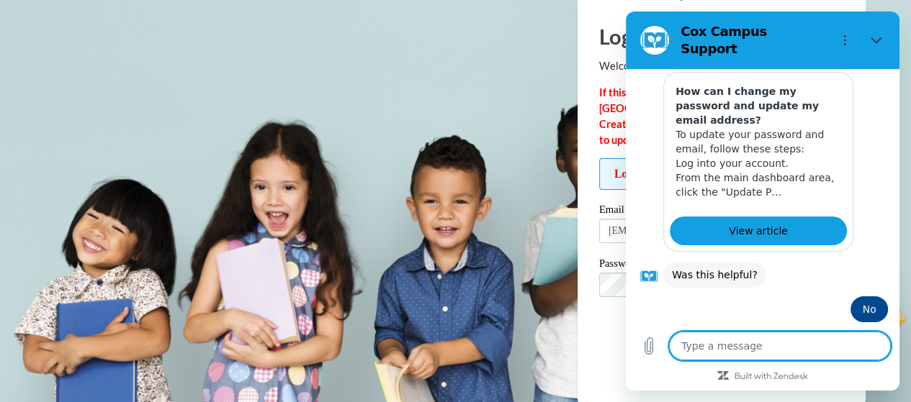
scroll to position [545, 0]
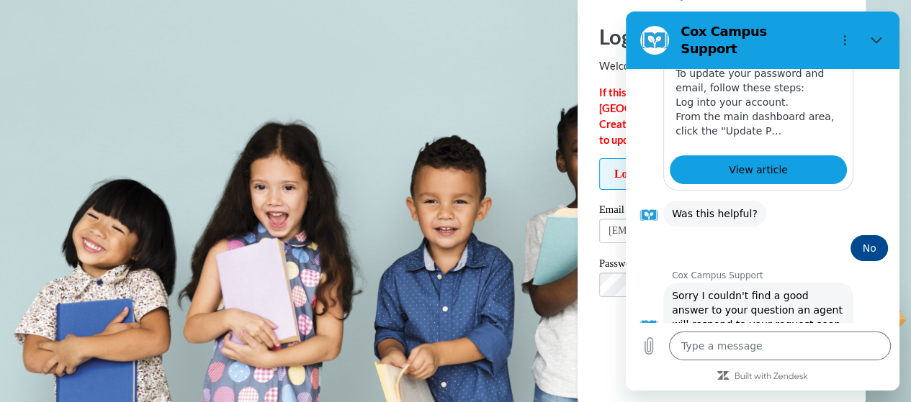
click at [825, 356] on button "Talk to a human" at bounding box center [840, 377] width 96 height 42
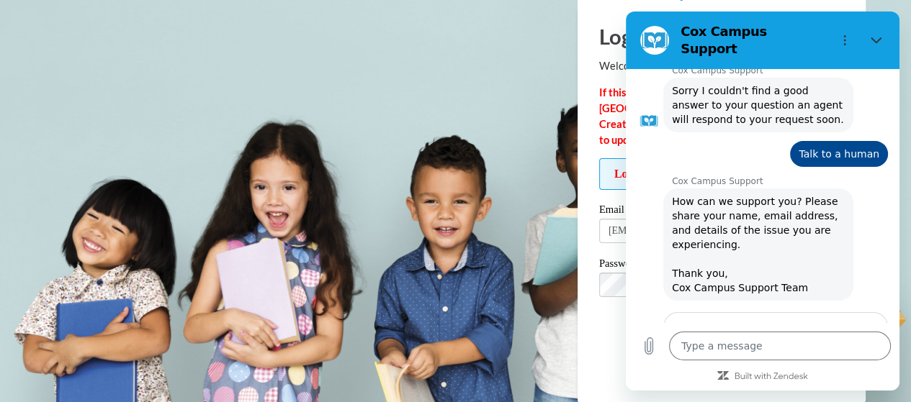
scroll to position [791, 0]
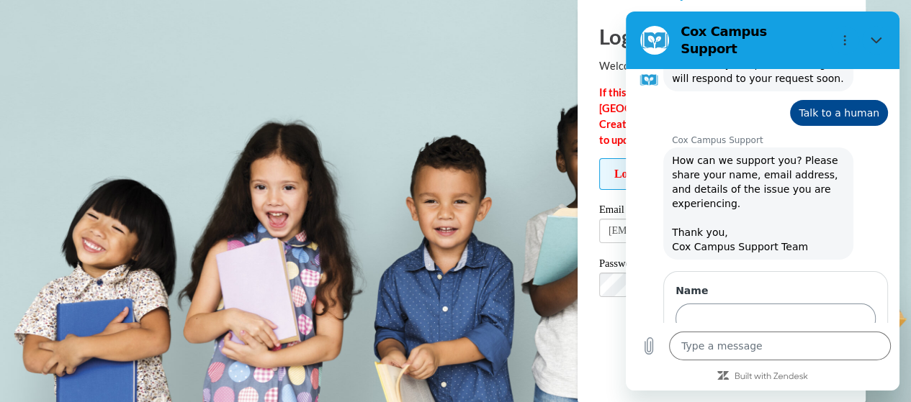
click at [716, 304] on input "Name" at bounding box center [775, 319] width 200 height 30
click at [841, 351] on span "Next" at bounding box center [851, 359] width 24 height 17
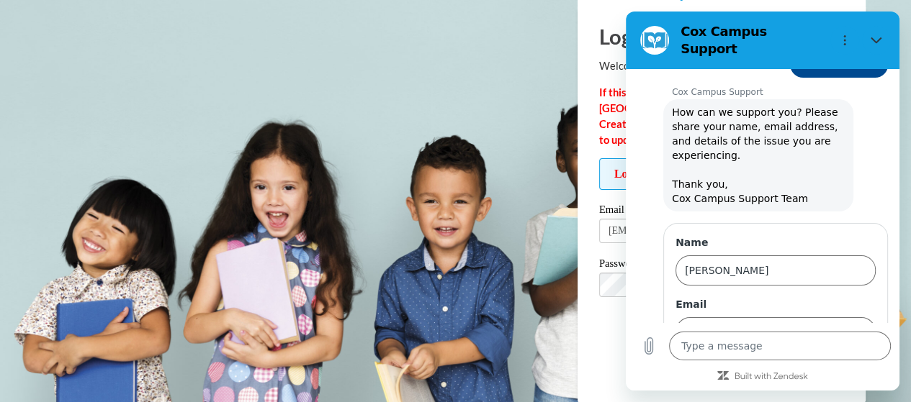
scroll to position [852, 0]
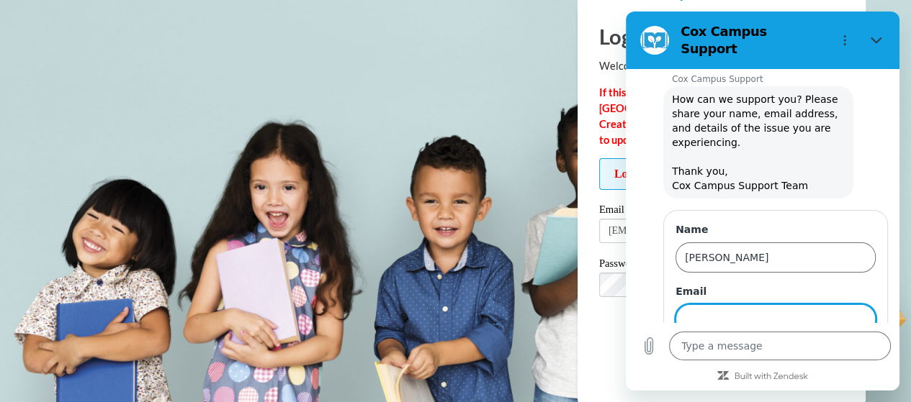
click at [775, 305] on input "Email" at bounding box center [775, 320] width 200 height 30
click at [838, 352] on span "Send" at bounding box center [850, 360] width 25 height 17
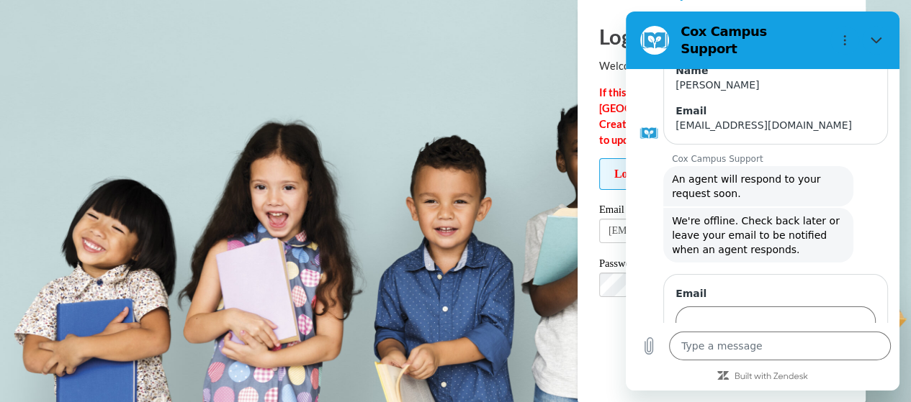
scroll to position [1025, 0]
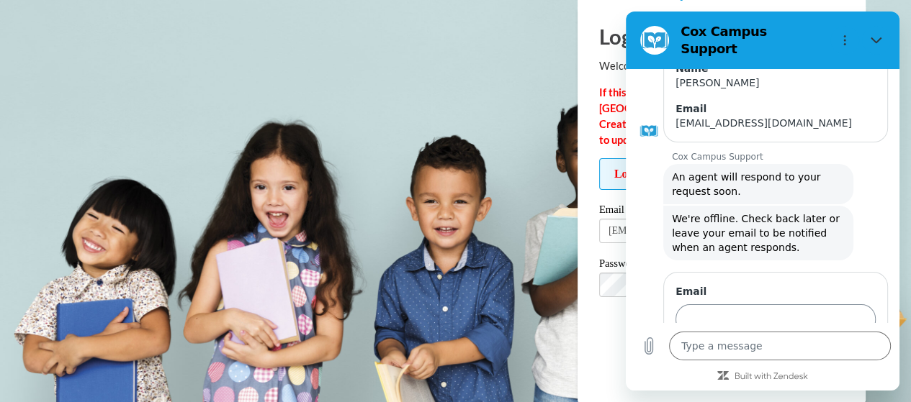
click at [741, 305] on input "Email" at bounding box center [775, 320] width 200 height 30
click at [838, 352] on span "Send" at bounding box center [850, 360] width 25 height 17
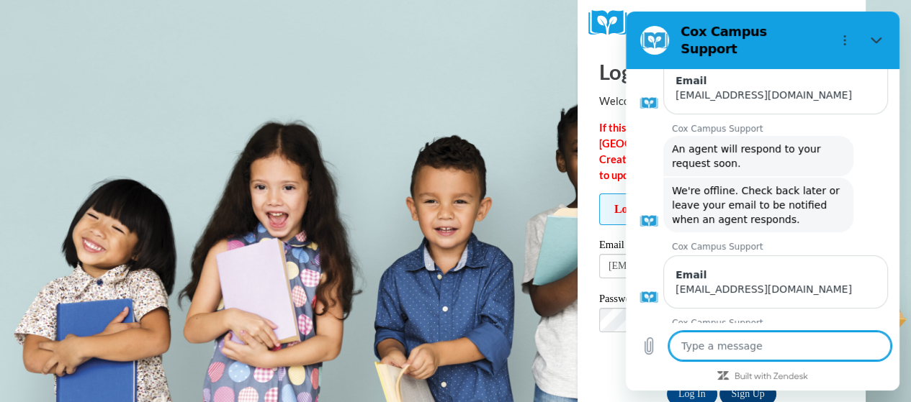
scroll to position [0, 0]
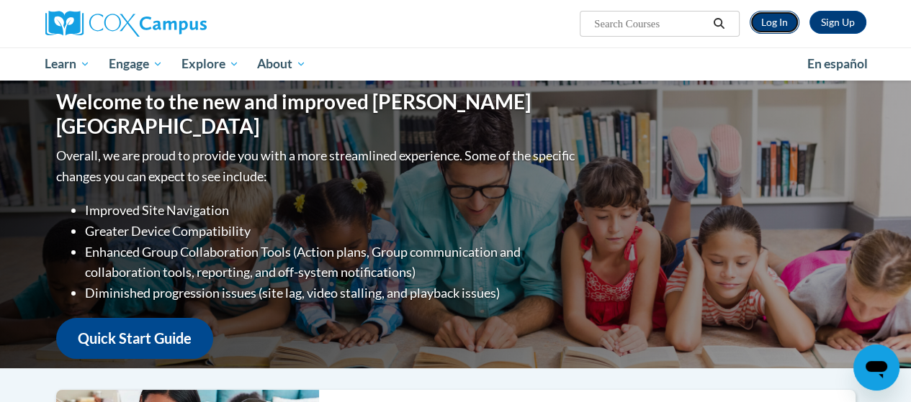
click at [775, 19] on link "Log In" at bounding box center [774, 22] width 50 height 23
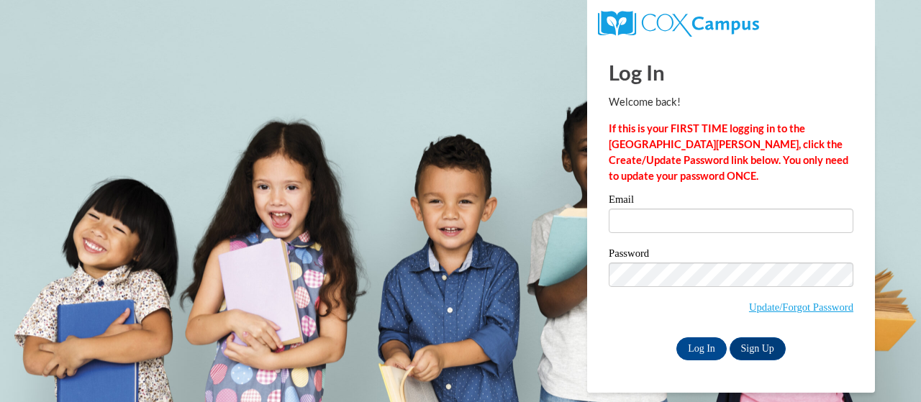
click at [691, 219] on input "Email" at bounding box center [731, 221] width 245 height 24
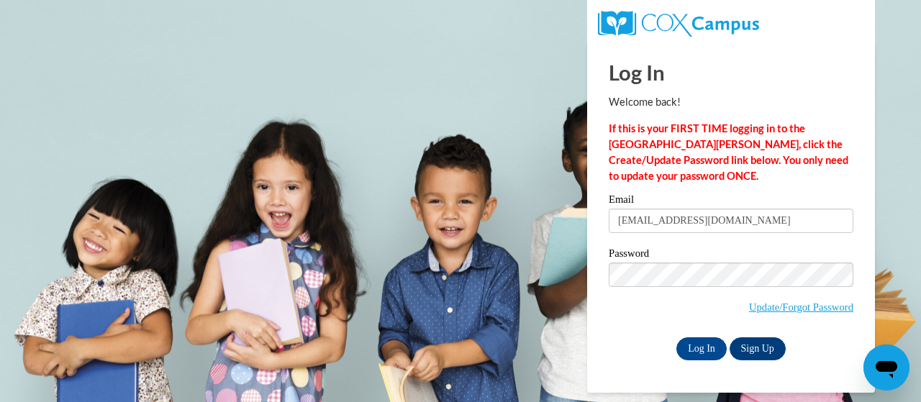
type input "[EMAIL_ADDRESS][DOMAIN_NAME]"
click at [685, 349] on input "Log In" at bounding box center [702, 349] width 50 height 23
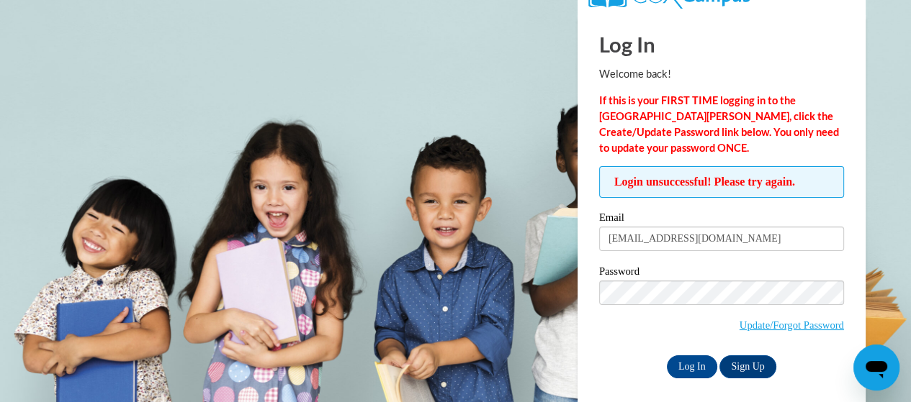
scroll to position [36, 0]
